Goal: Navigation & Orientation: Understand site structure

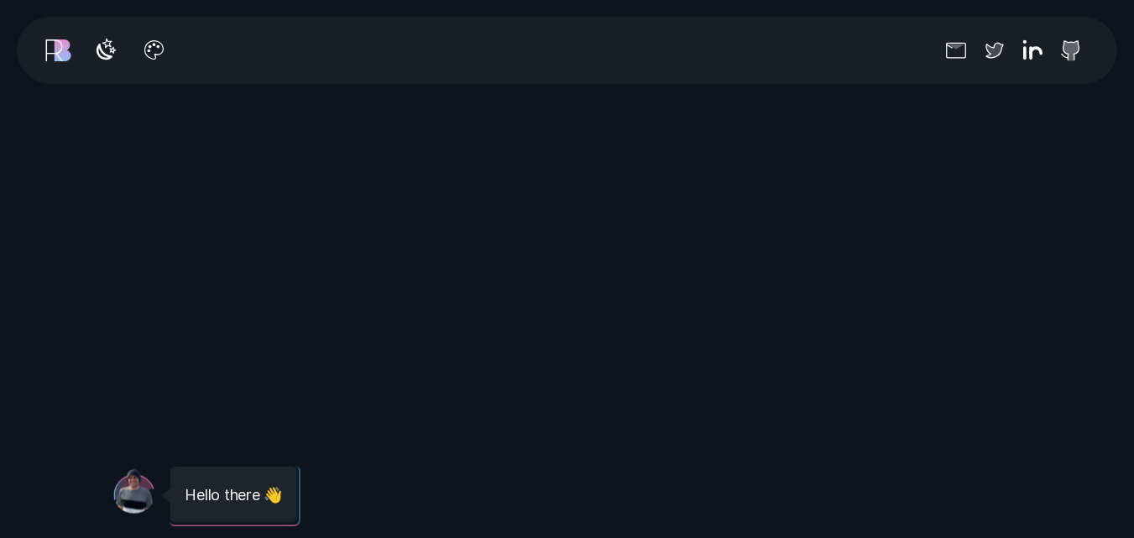
scroll to position [1516, 0]
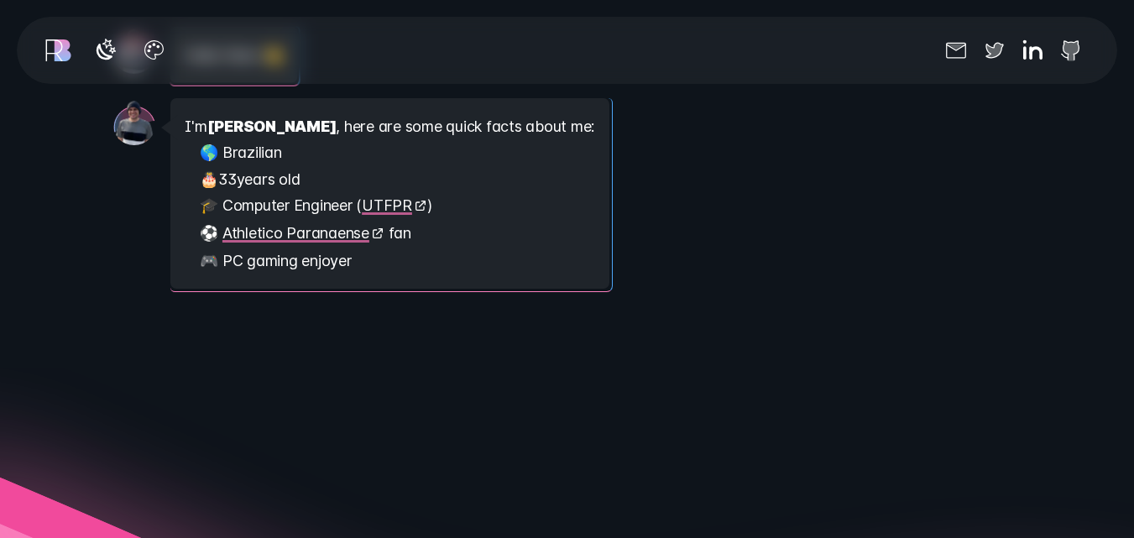
scroll to position [3329, 0]
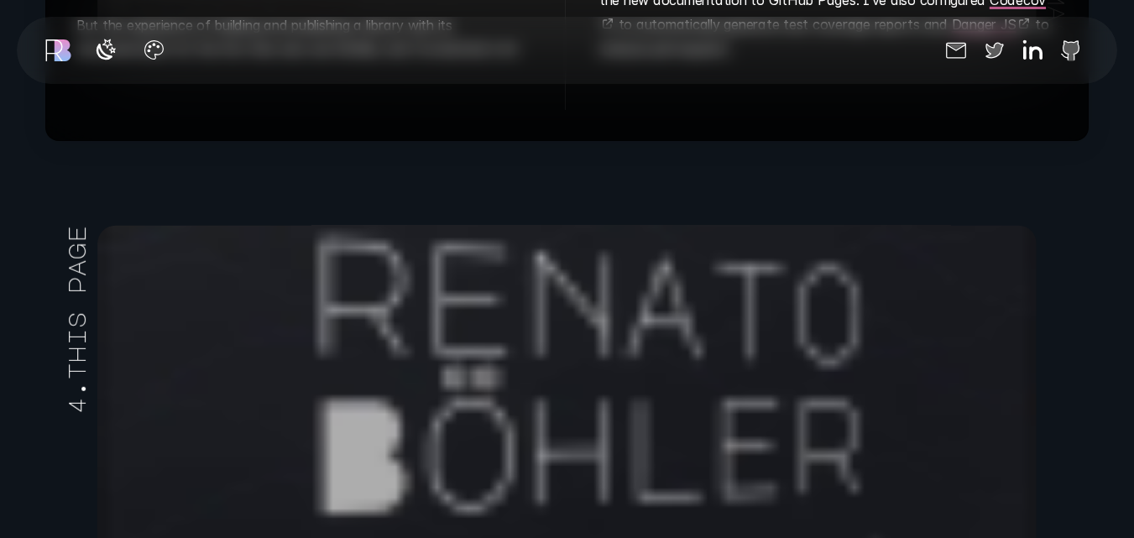
scroll to position [8546, 0]
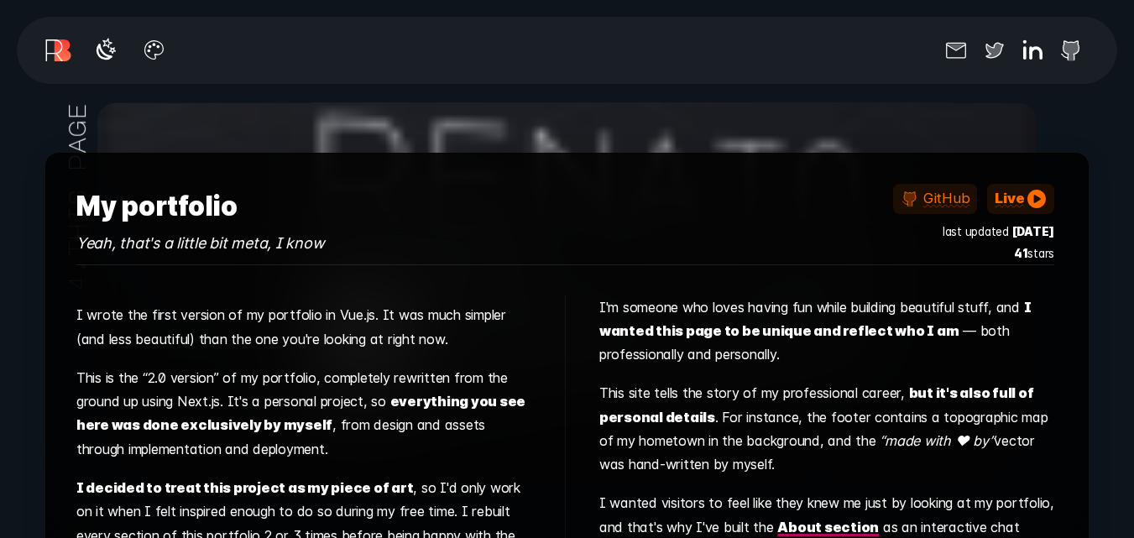
scroll to position [53, 0]
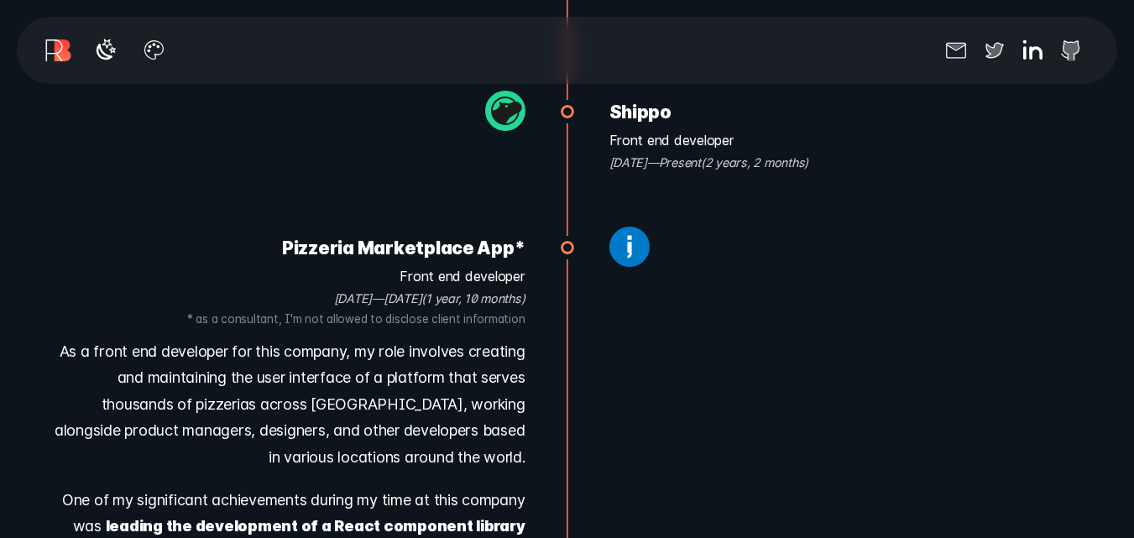
scroll to position [10337, 0]
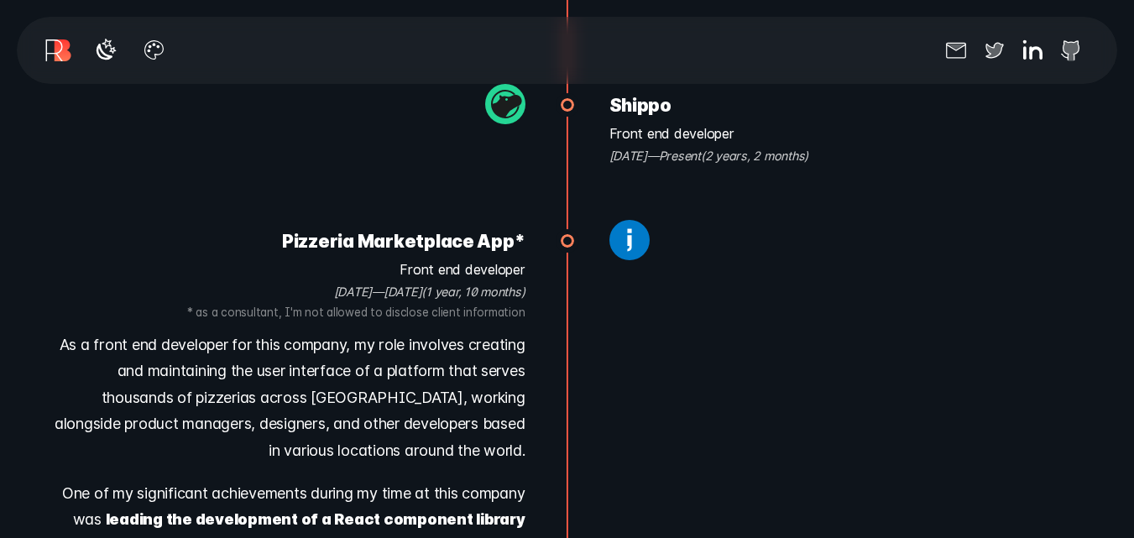
click at [41, 50] on div "Select your theme Contrast mode Reduce motion Socials" at bounding box center [567, 50] width 1100 height 67
click at [55, 51] on link "r" at bounding box center [53, 50] width 23 height 32
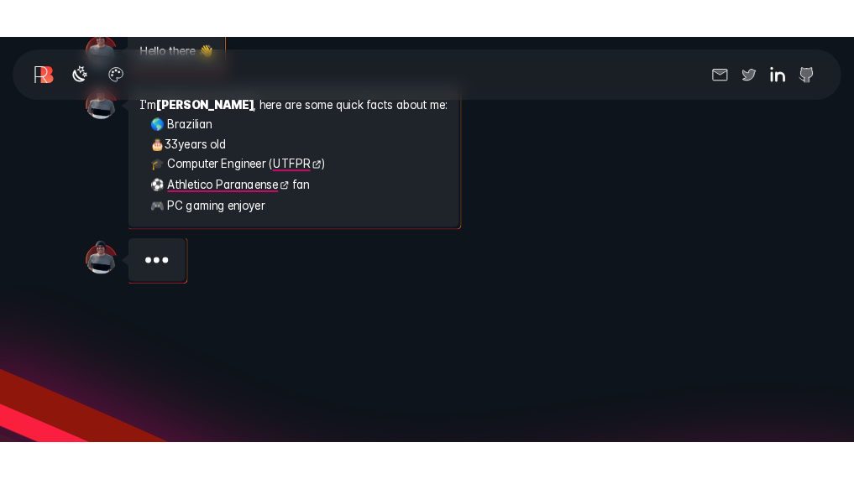
scroll to position [1554, 0]
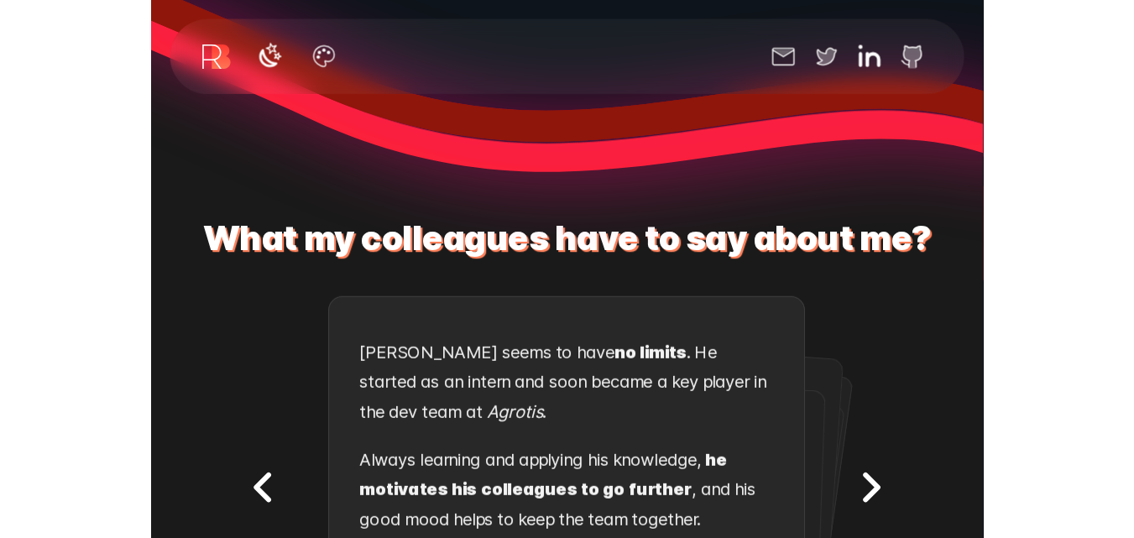
scroll to position [128, 0]
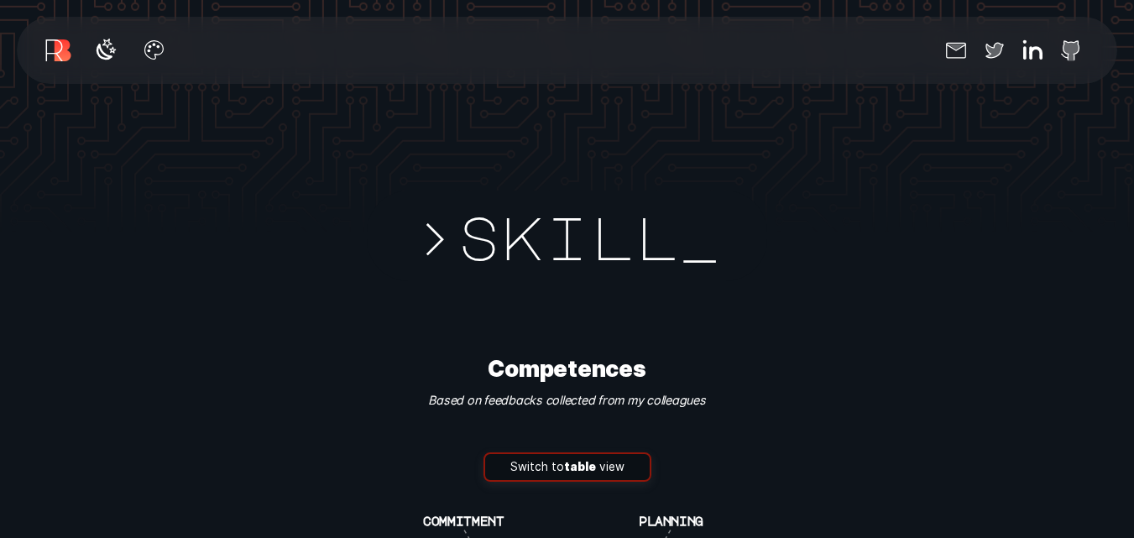
scroll to position [3161, 0]
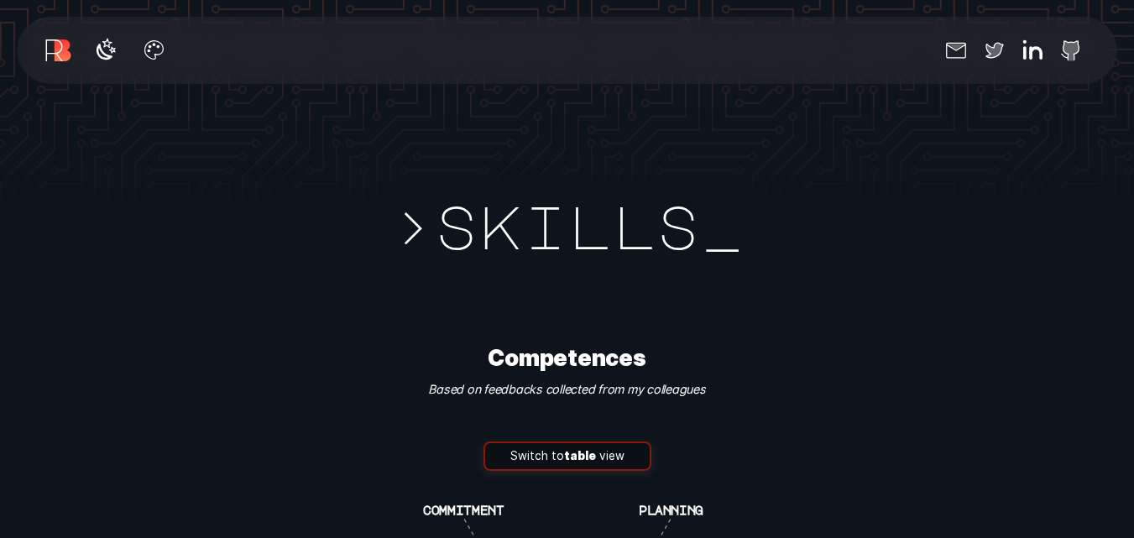
click at [72, 56] on link "B" at bounding box center [61, 50] width 23 height 32
